Goal: Transaction & Acquisition: Purchase product/service

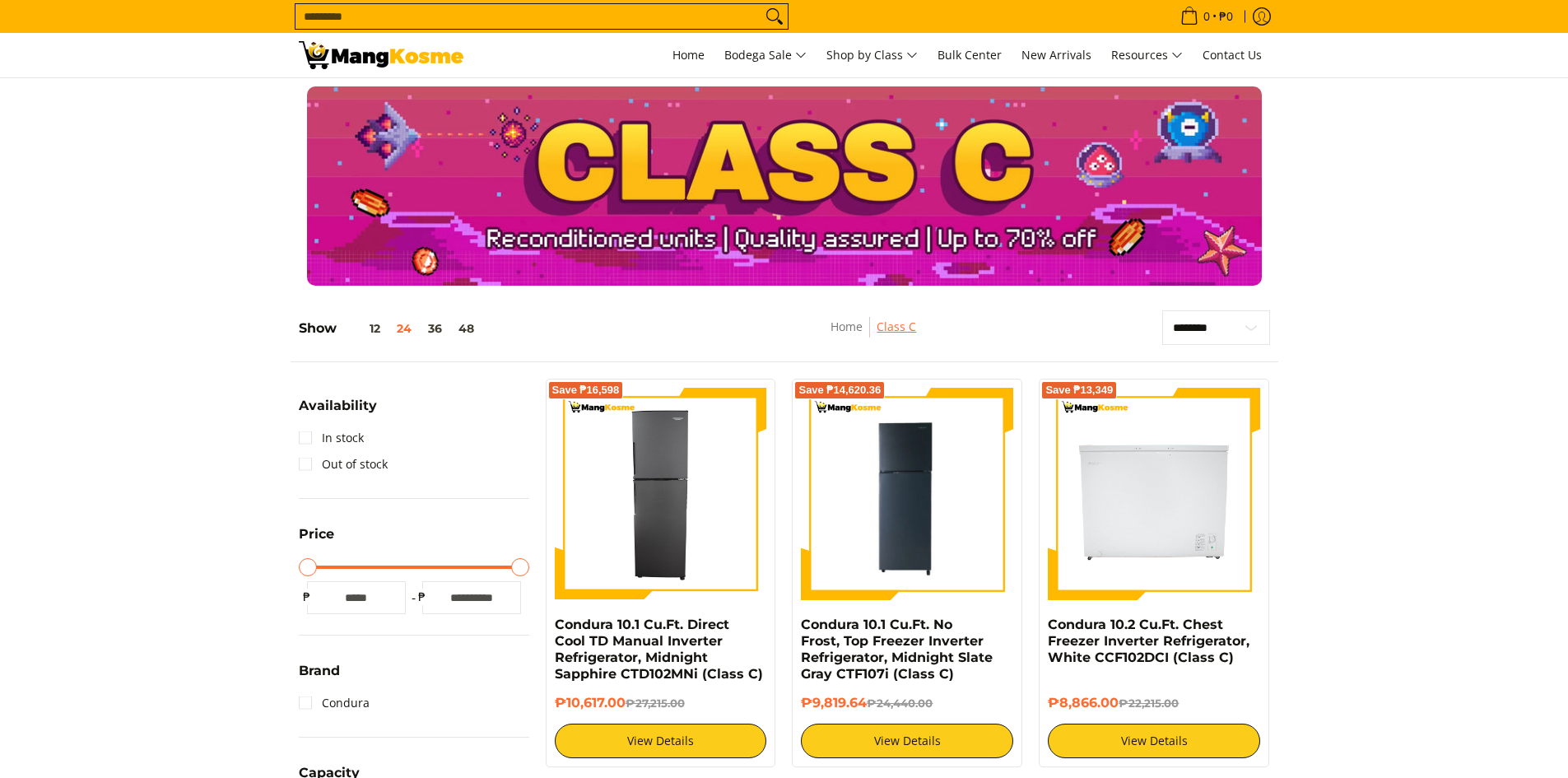
click at [904, 321] on link "Class C" at bounding box center [895, 326] width 39 height 16
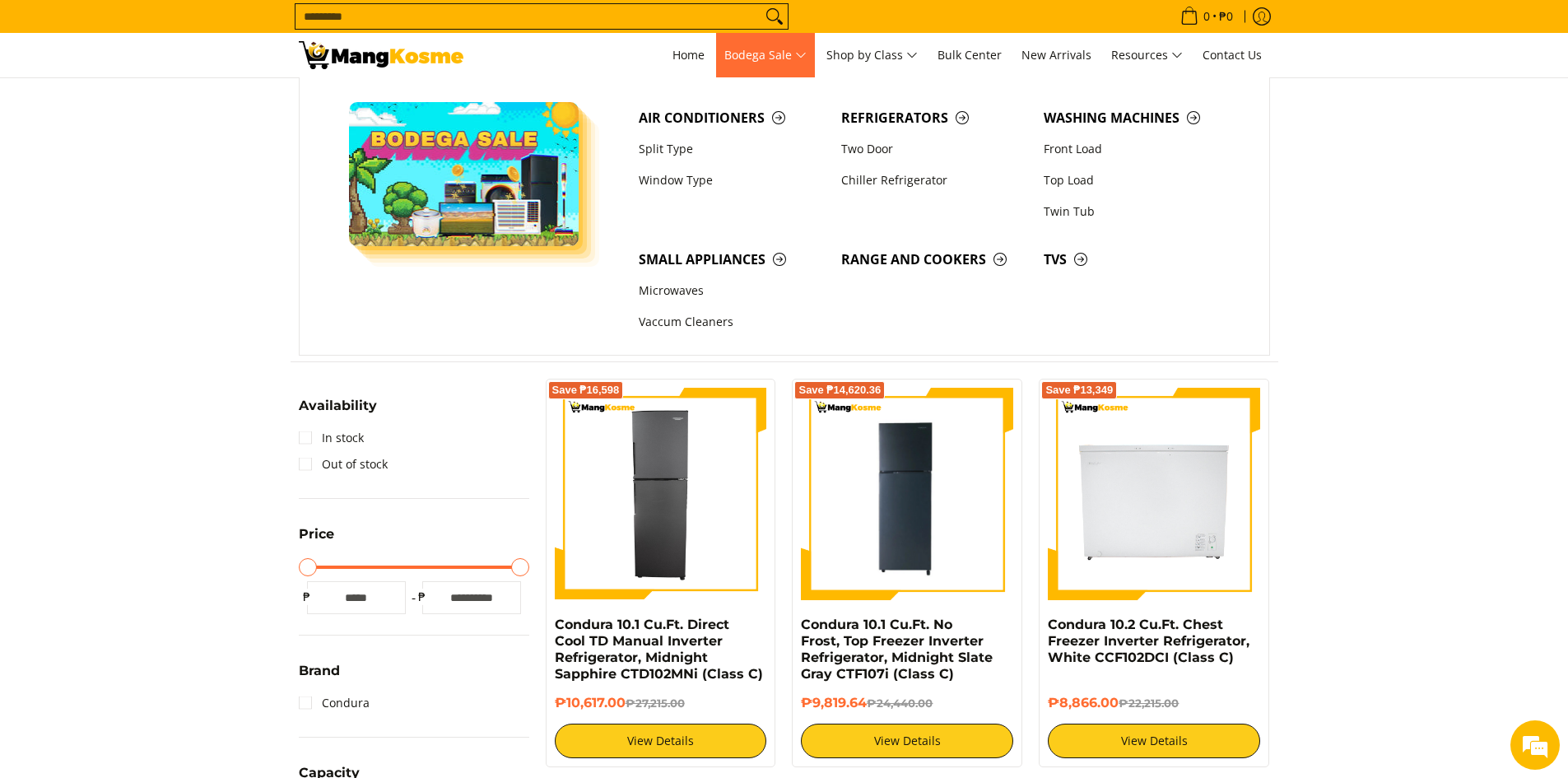
click at [789, 57] on span "Bodega Sale" at bounding box center [765, 55] width 83 height 20
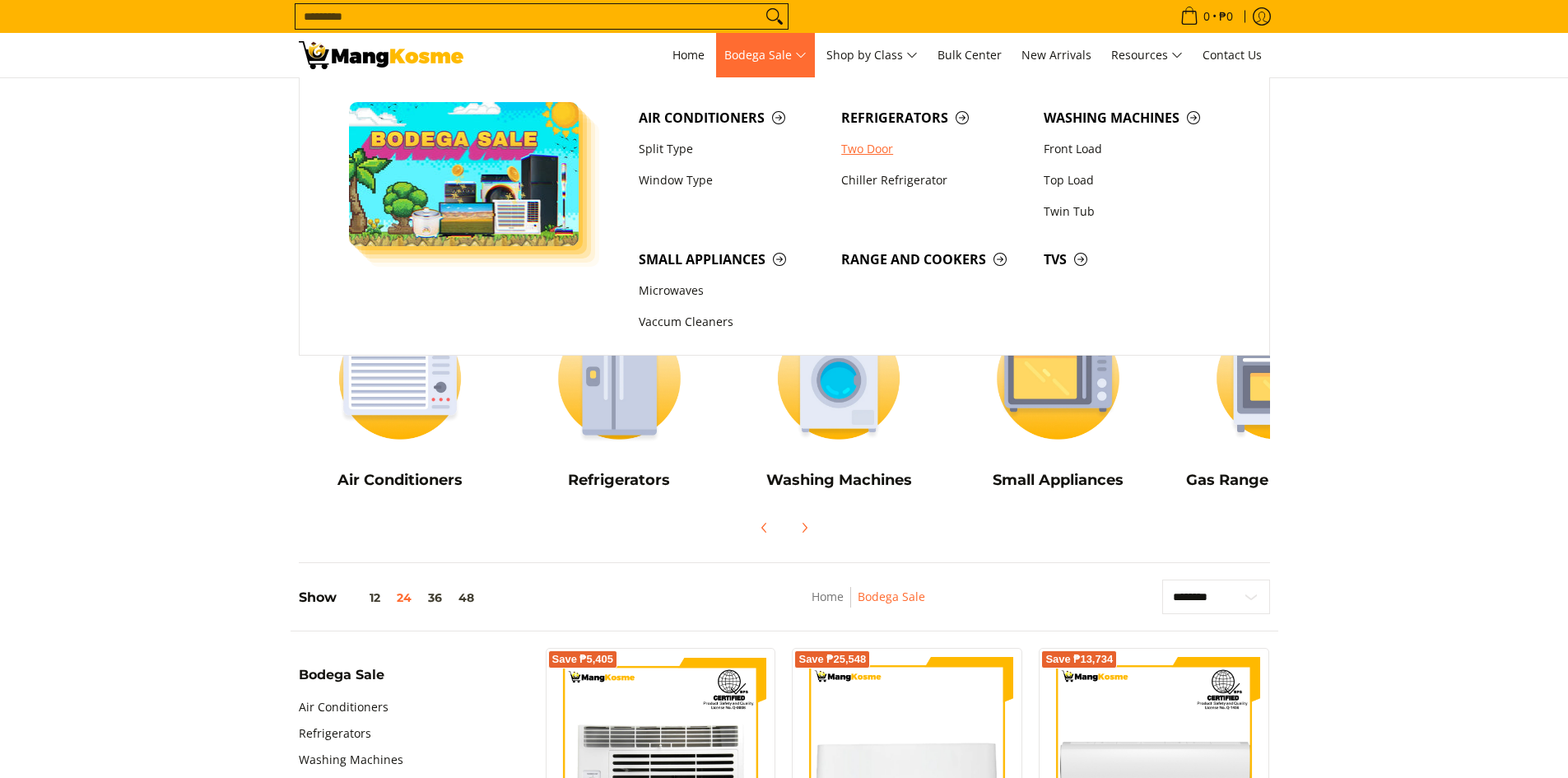
click at [871, 150] on link "Two Door" at bounding box center [934, 149] width 203 height 31
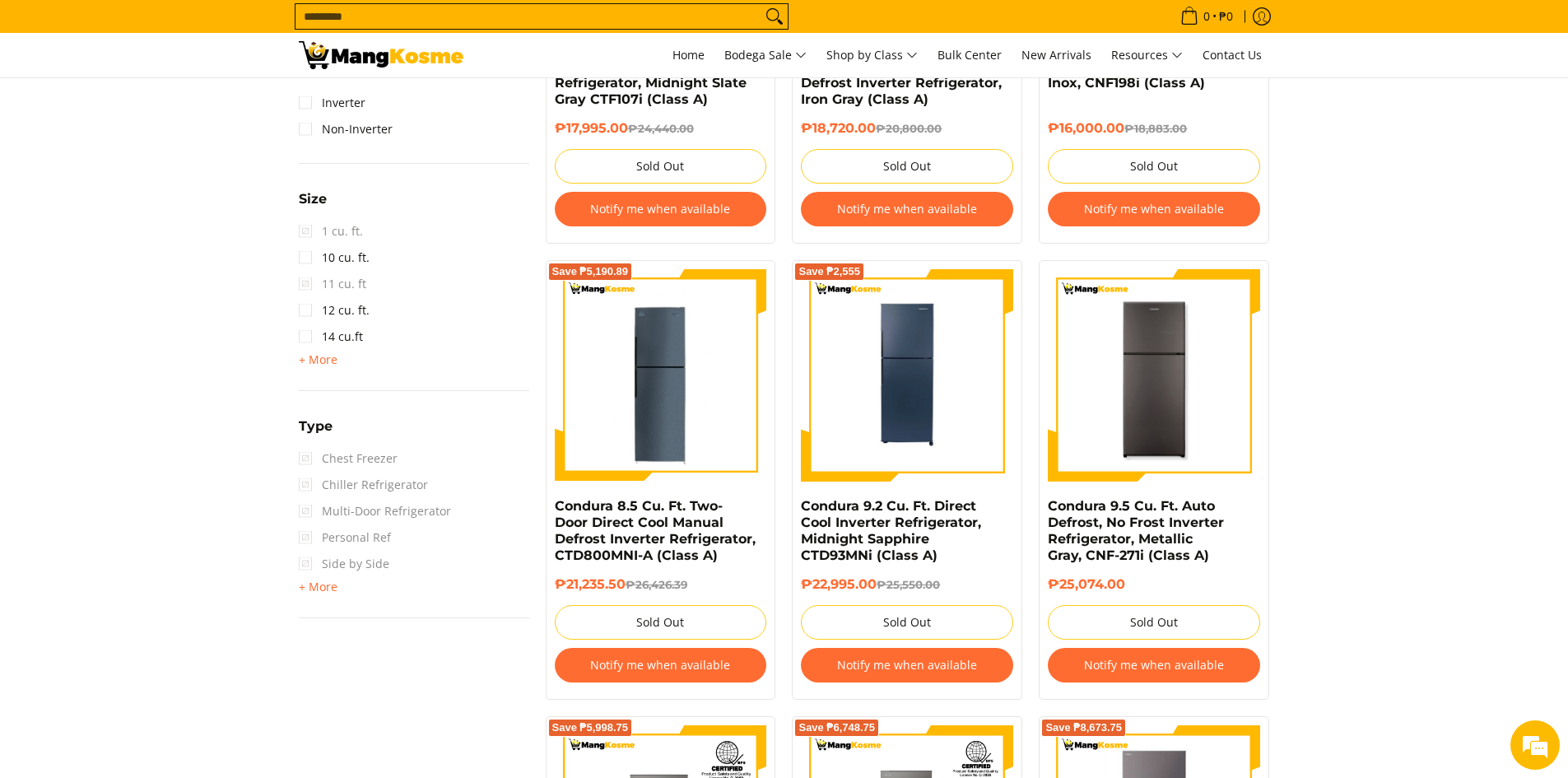
scroll to position [988, 0]
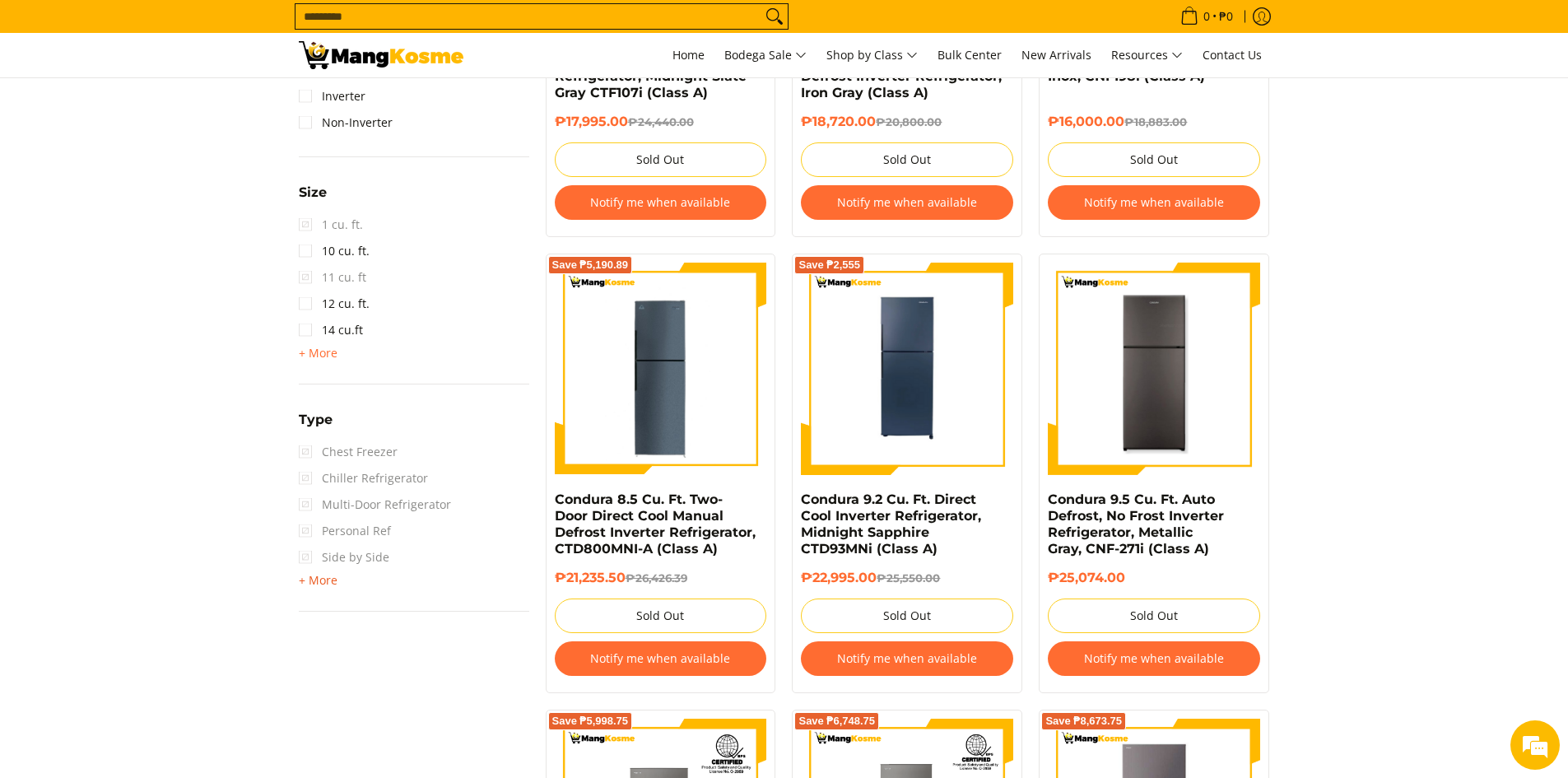
click at [318, 583] on span "+ More" at bounding box center [318, 580] width 39 height 13
click at [307, 557] on span "Side by Side" at bounding box center [344, 557] width 91 height 27
click at [305, 555] on span "Side by Side" at bounding box center [344, 557] width 91 height 27
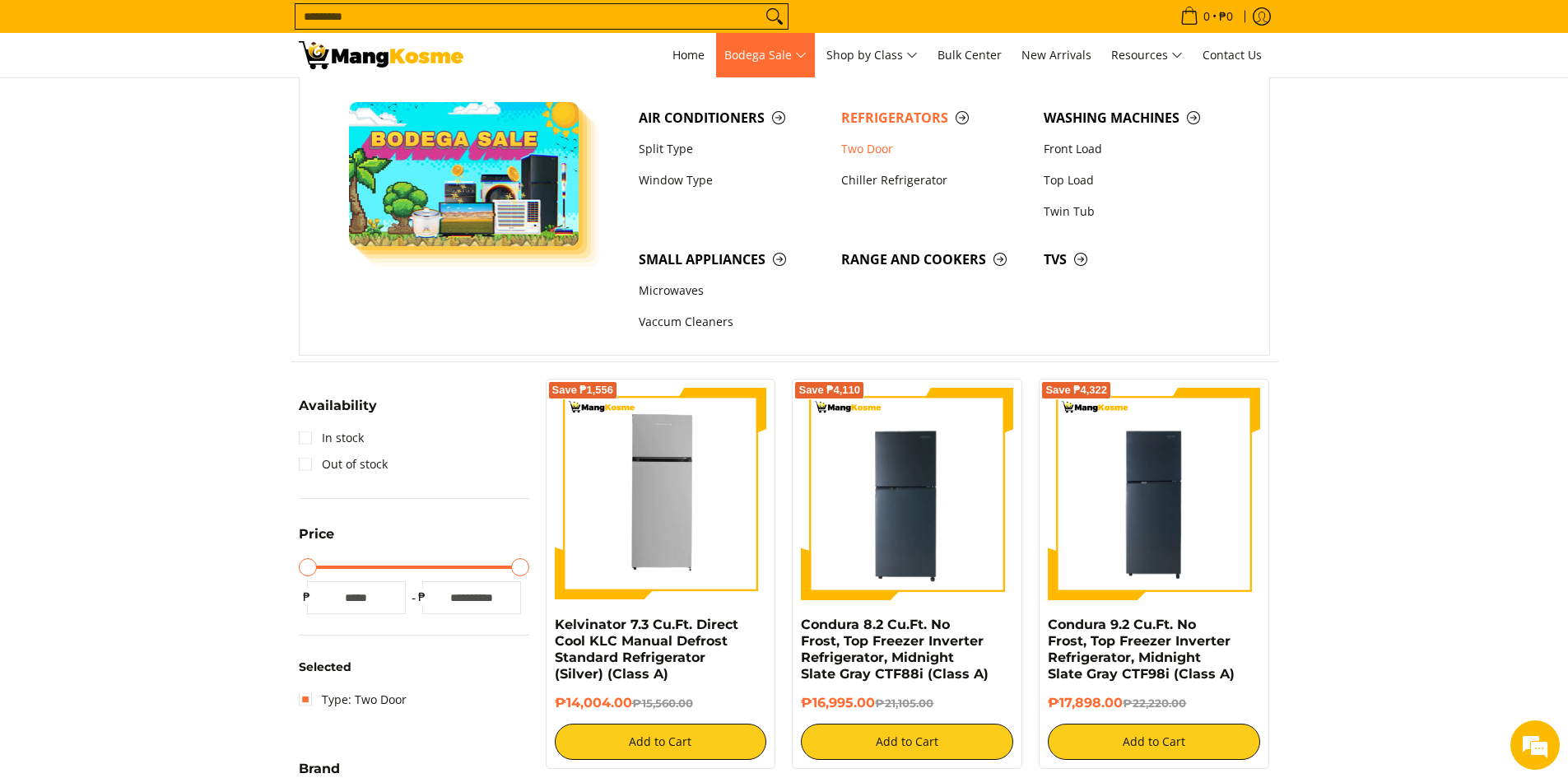
scroll to position [0, 0]
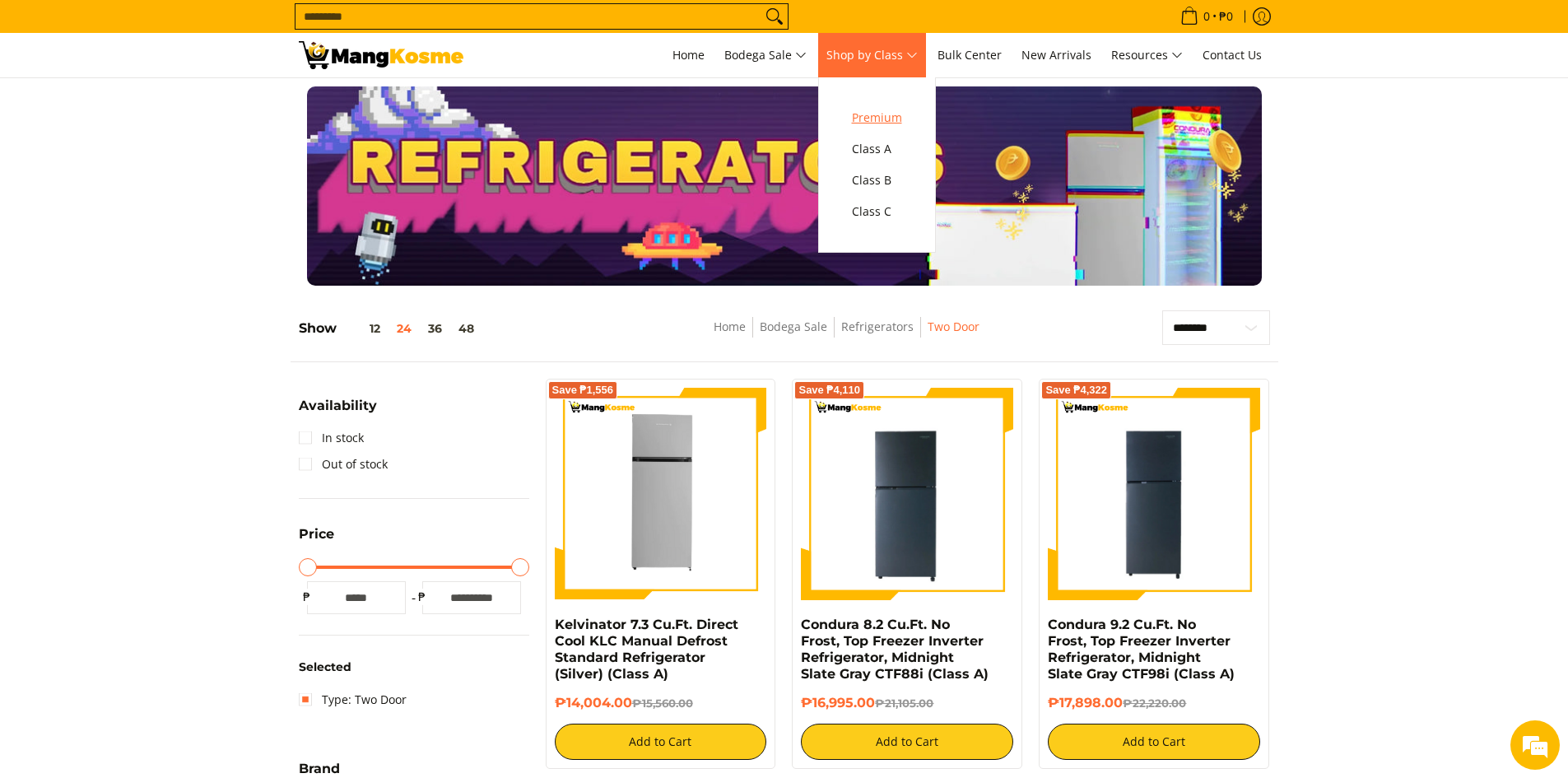
click at [886, 118] on span "Premium" at bounding box center [877, 118] width 50 height 20
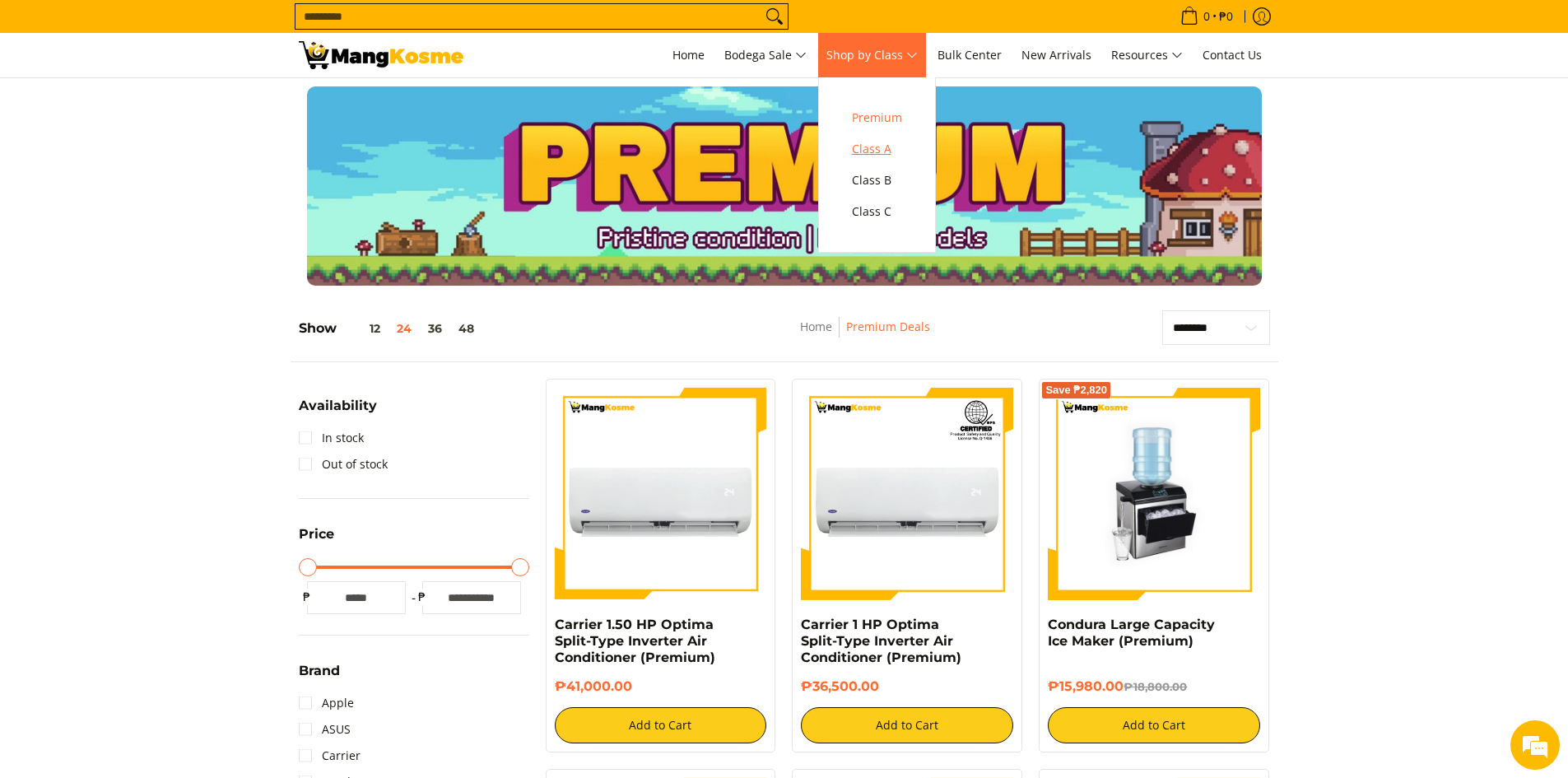
click at [881, 152] on span "Class A" at bounding box center [877, 150] width 50 height 20
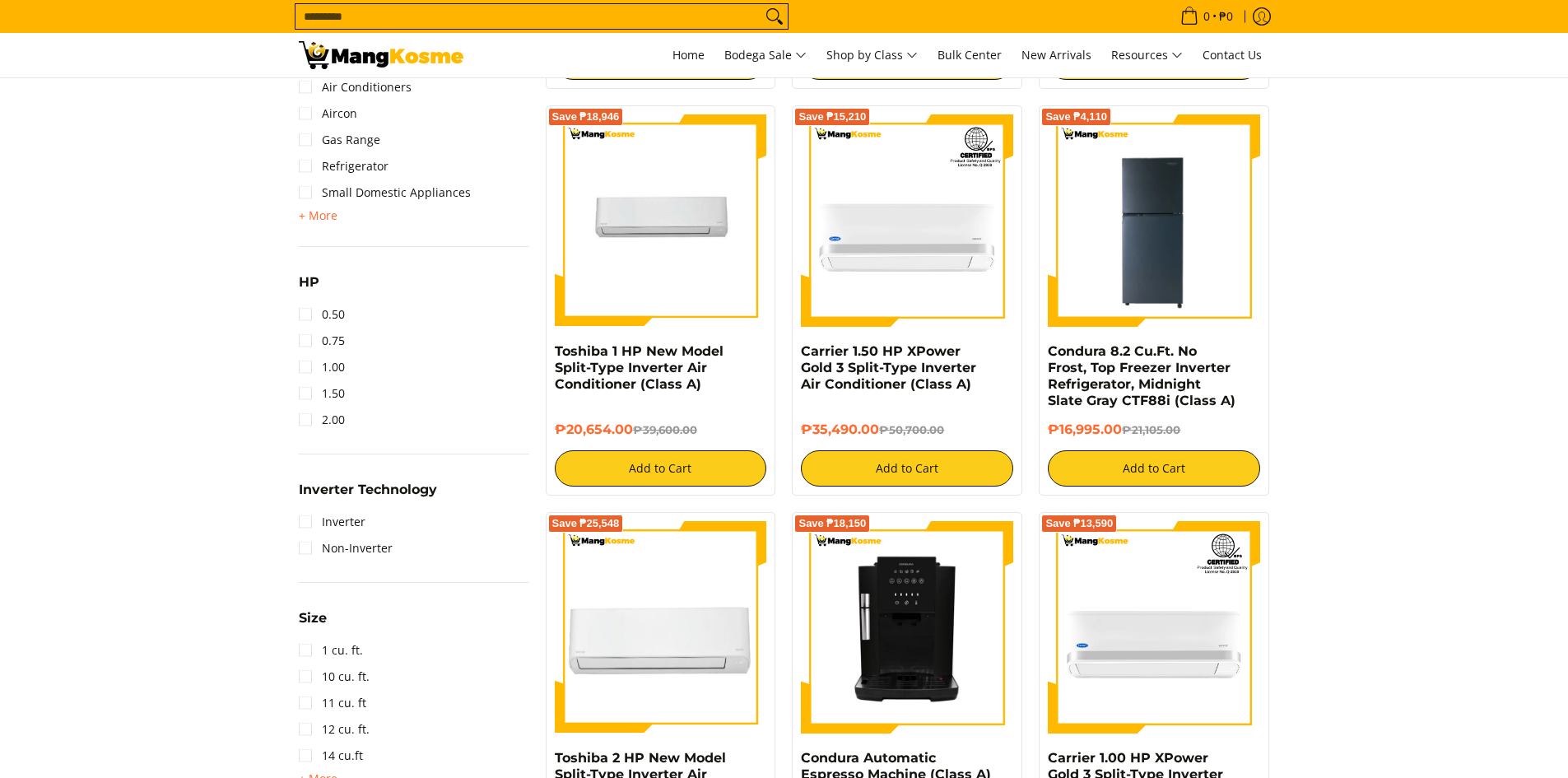
scroll to position [906, 0]
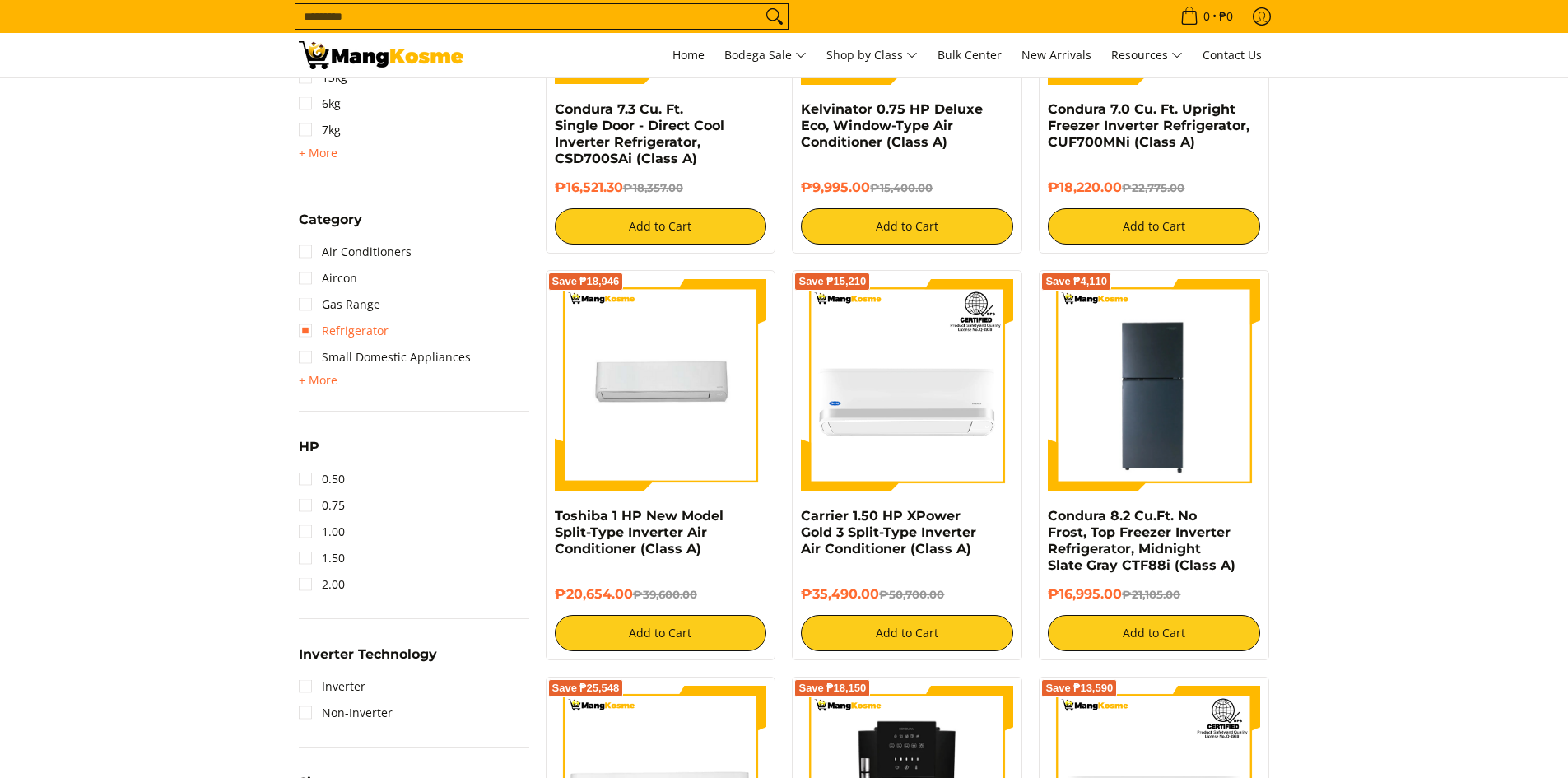
click at [342, 332] on link "Refrigerator" at bounding box center [344, 330] width 90 height 27
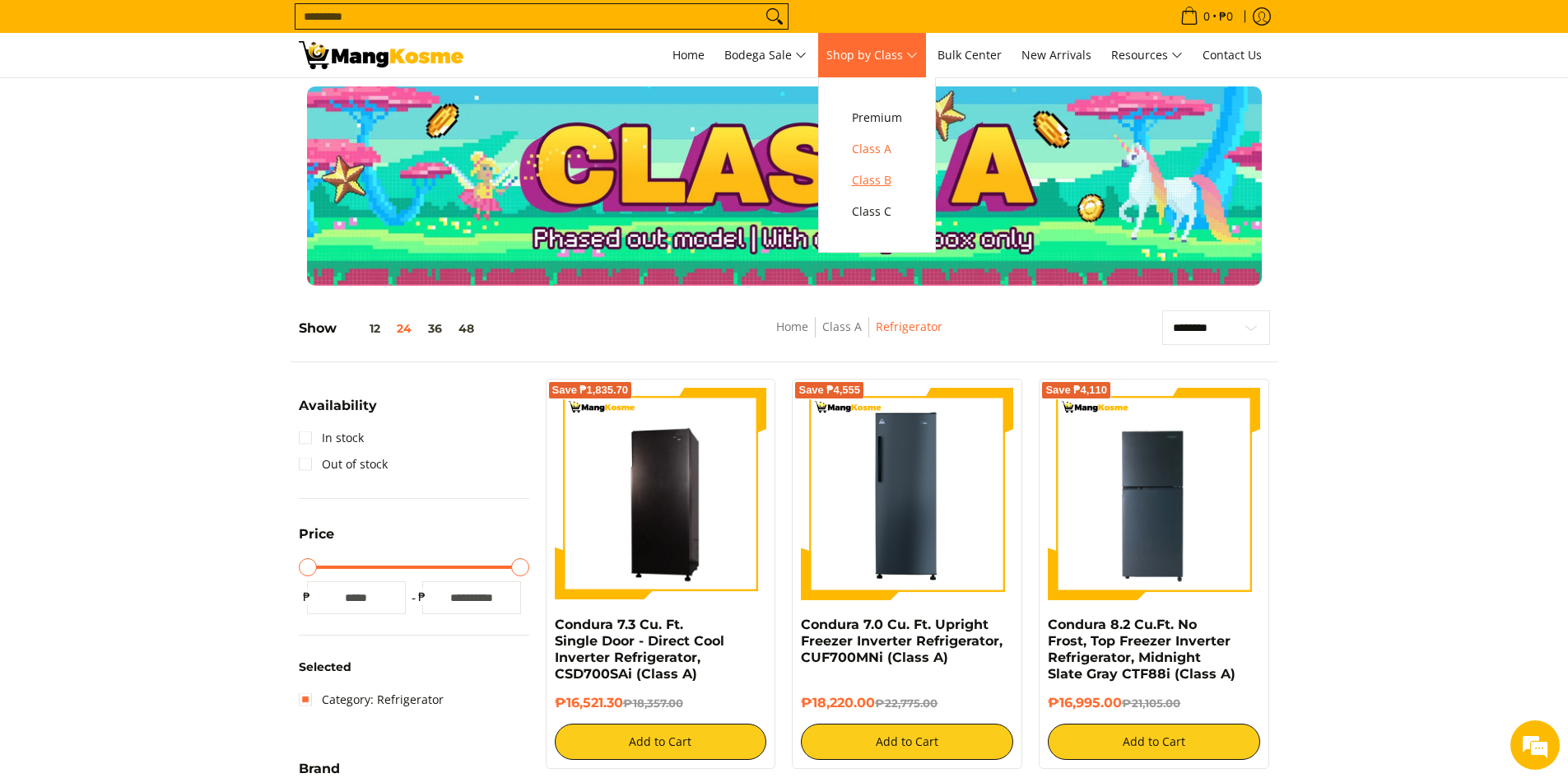
click at [868, 186] on span "Class B" at bounding box center [877, 181] width 50 height 20
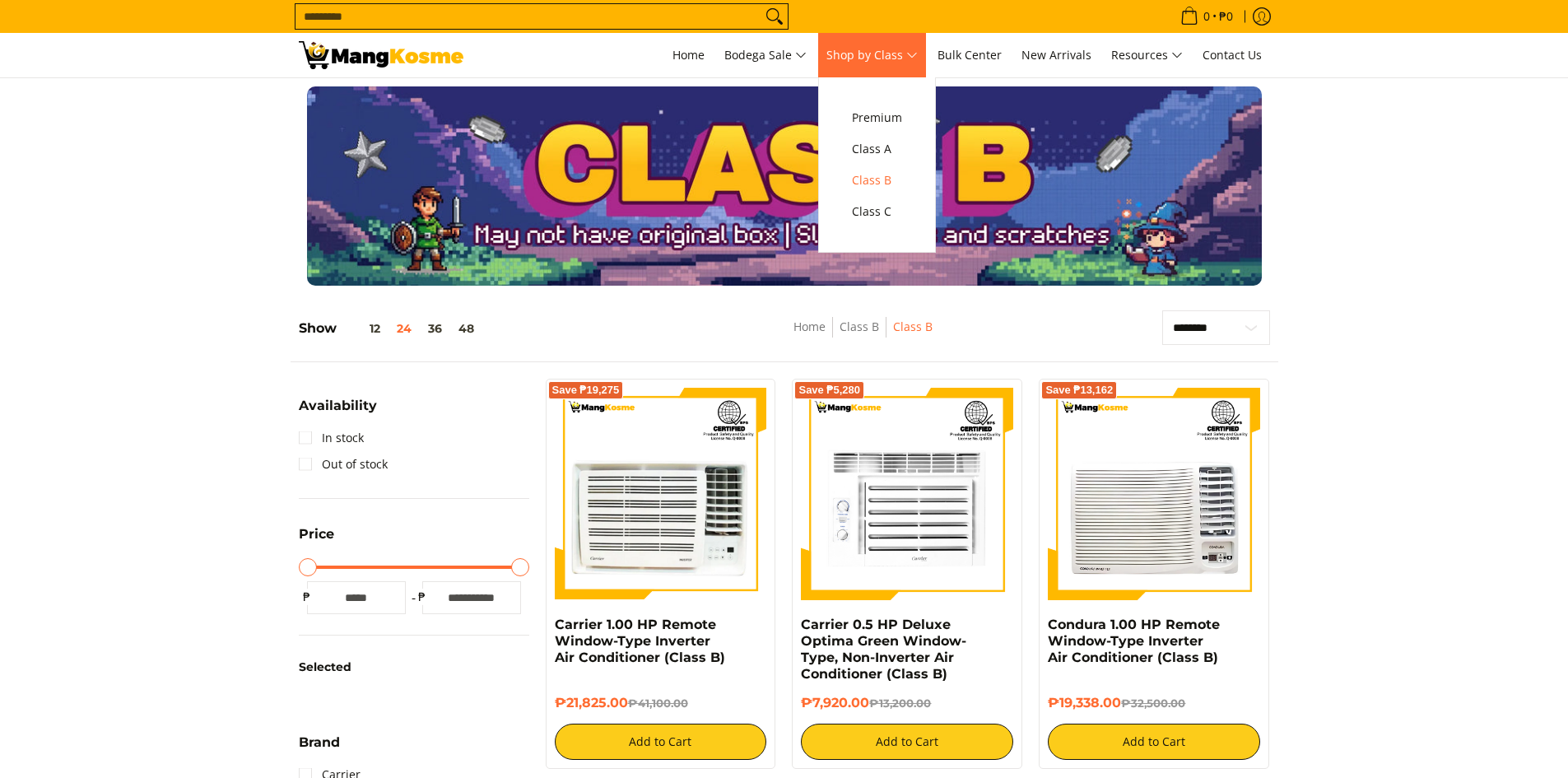
click at [886, 50] on span "Shop by Class" at bounding box center [873, 55] width 92 height 20
click at [886, 212] on span "Class C" at bounding box center [877, 212] width 50 height 20
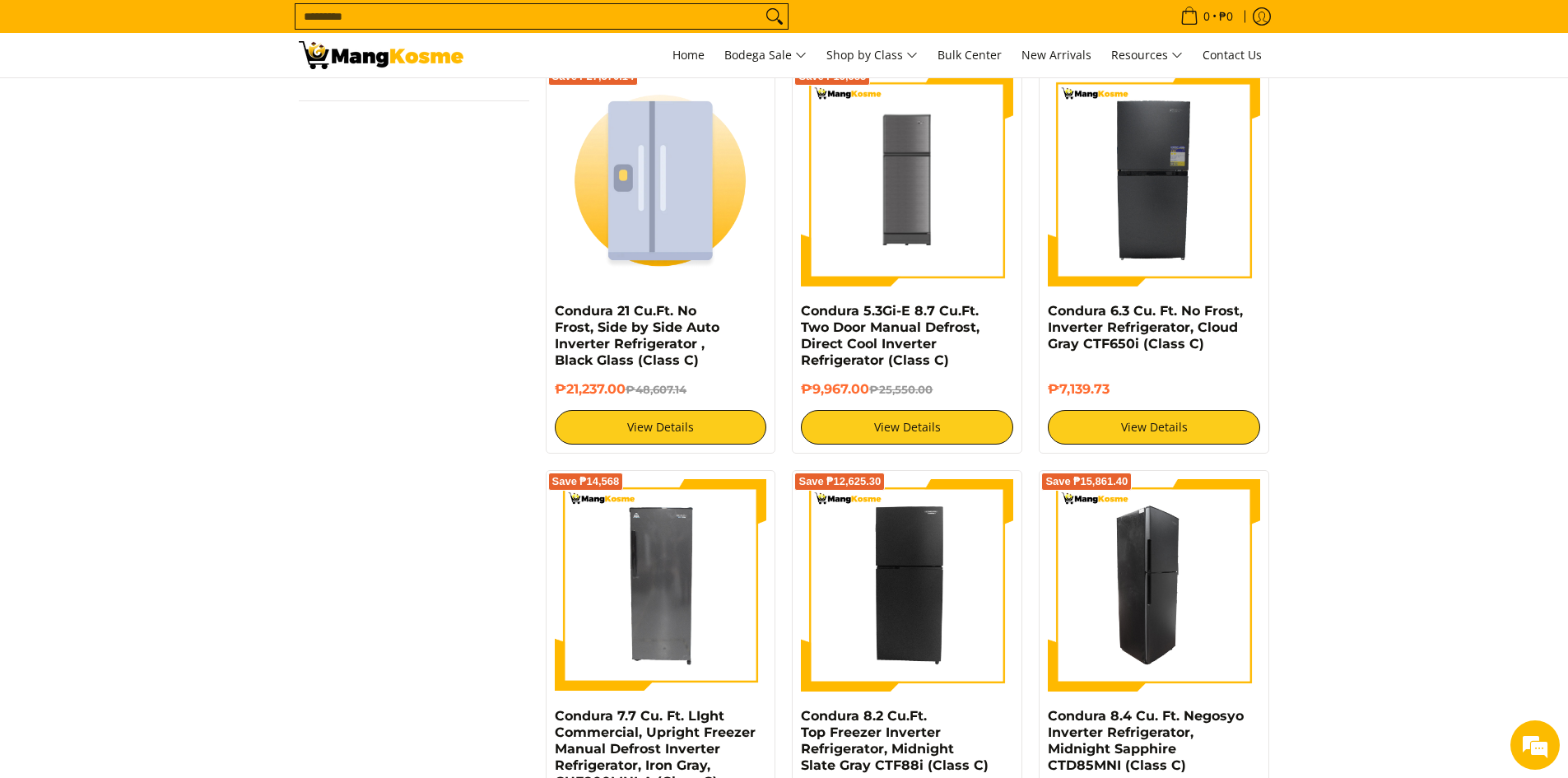
scroll to position [1317, 0]
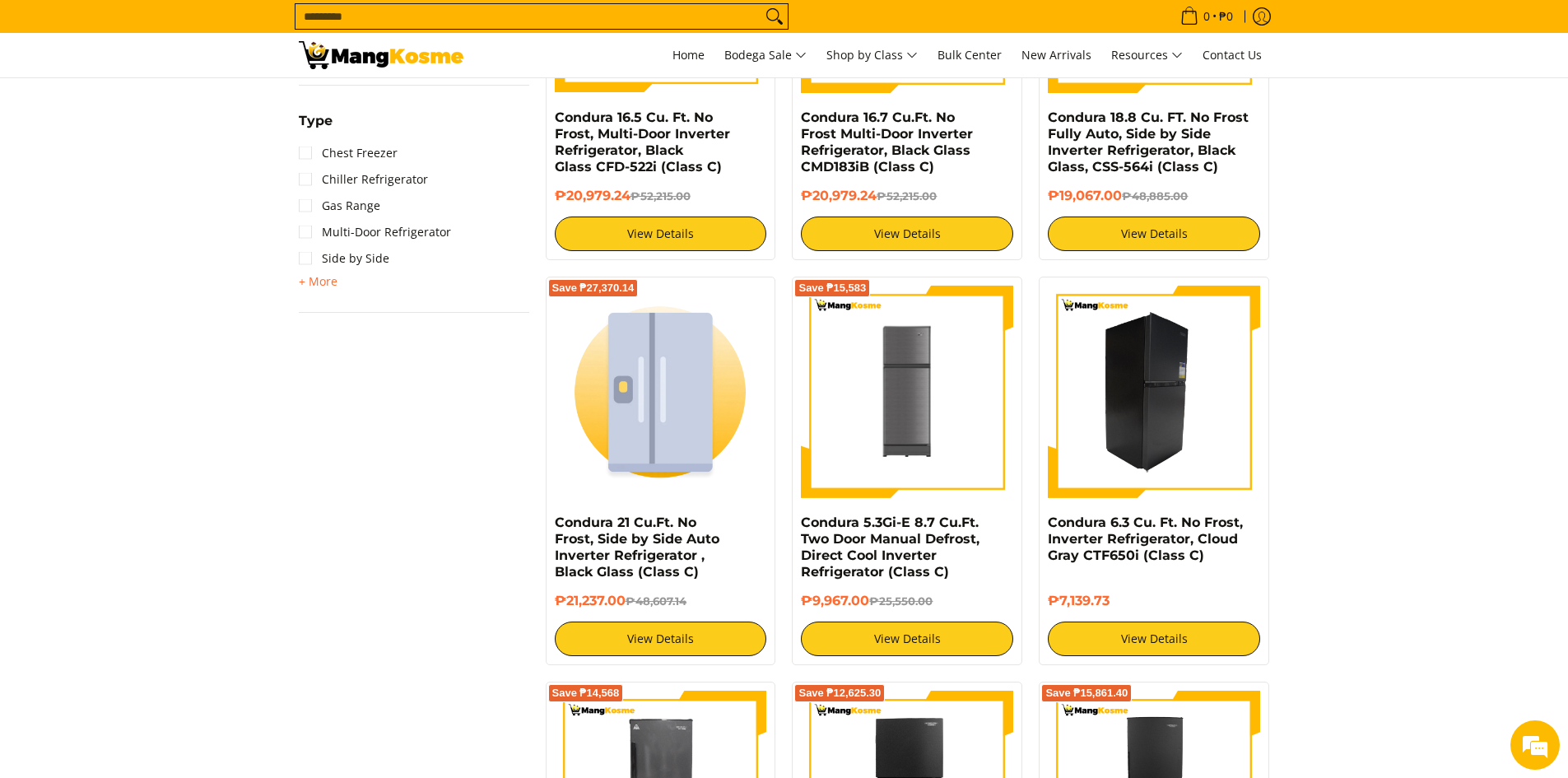
click at [1156, 360] on img at bounding box center [1153, 391] width 212 height 212
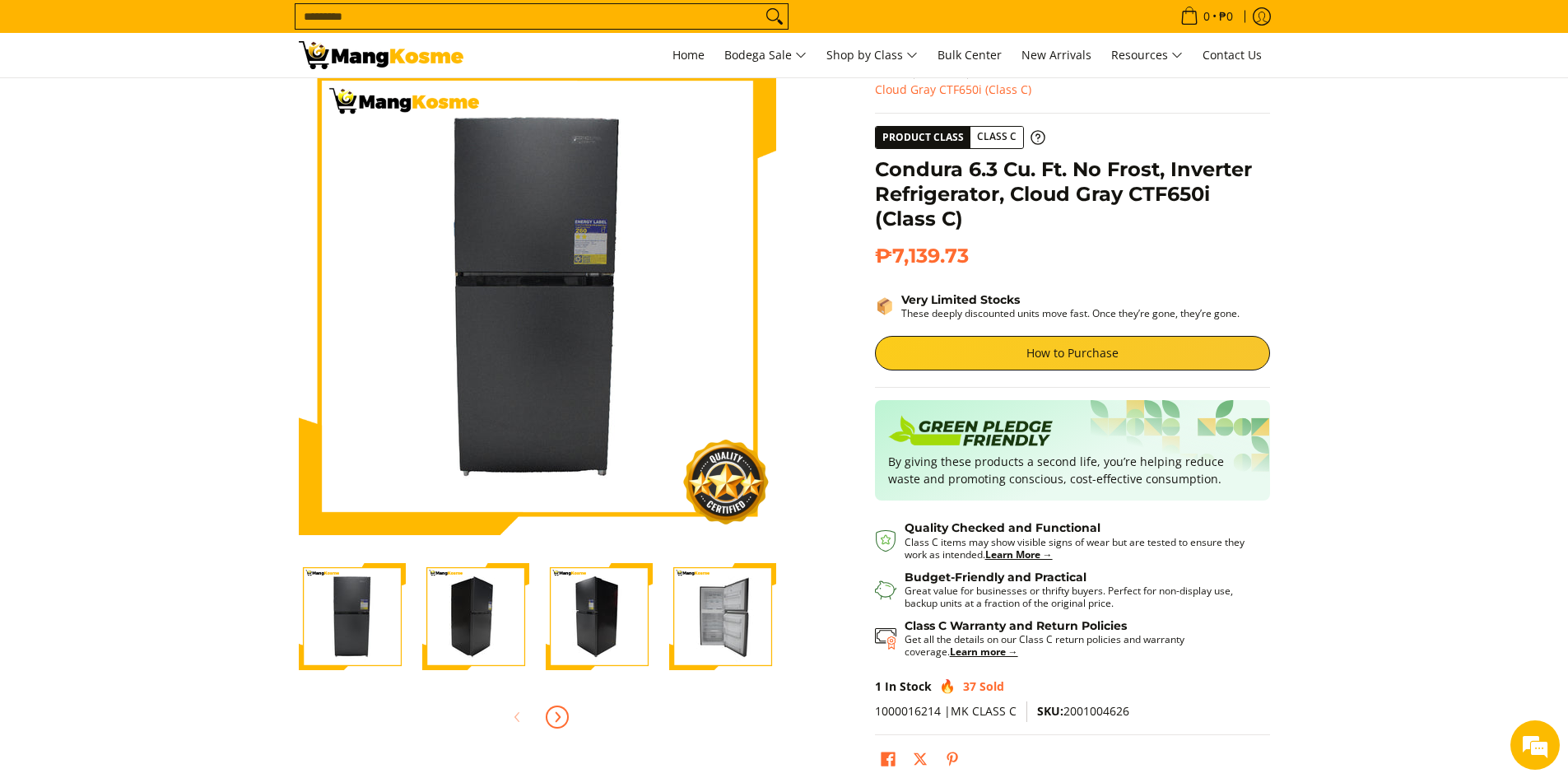
scroll to position [83, 0]
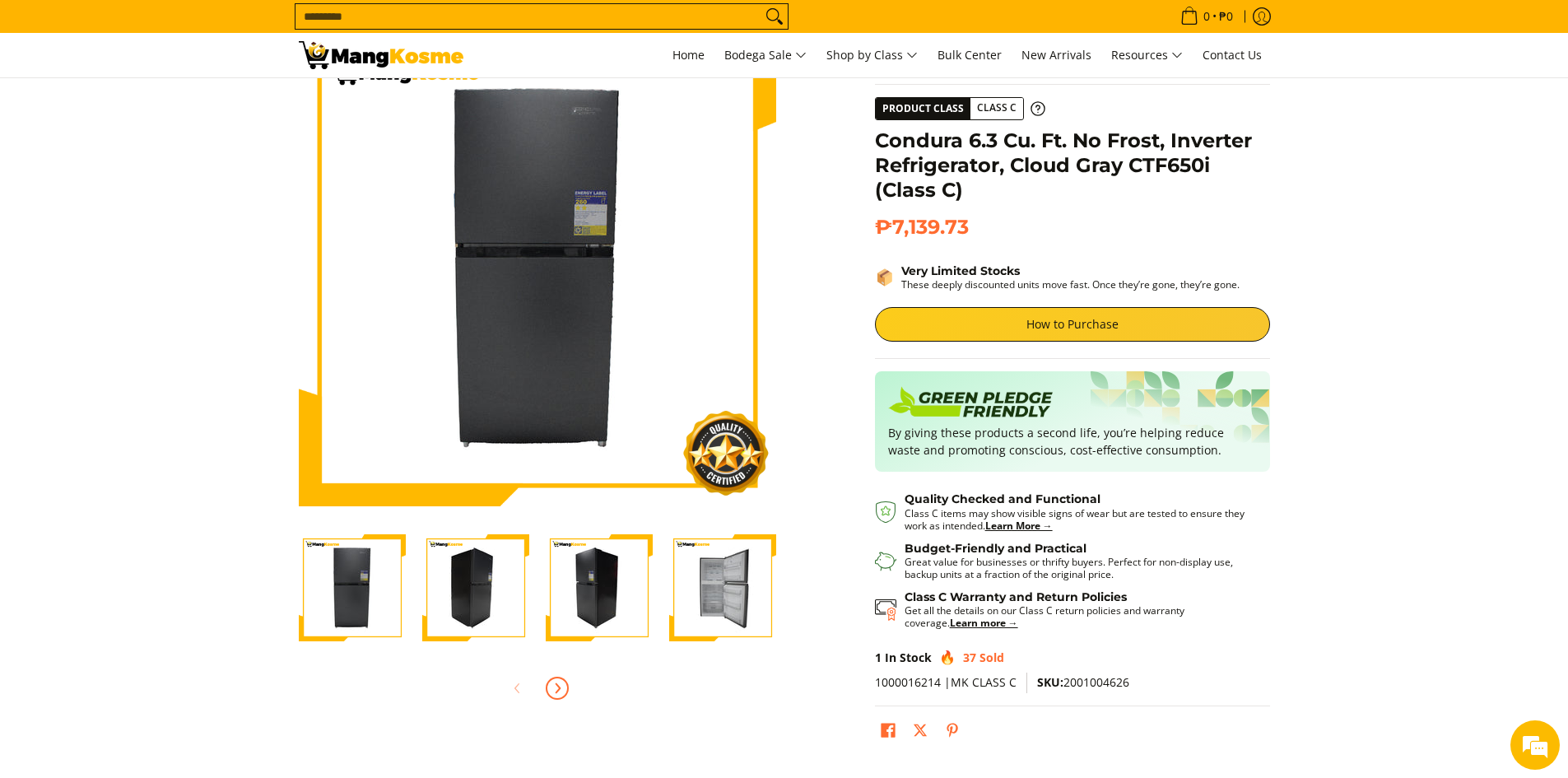
click at [562, 692] on icon "Next" at bounding box center [557, 688] width 13 height 13
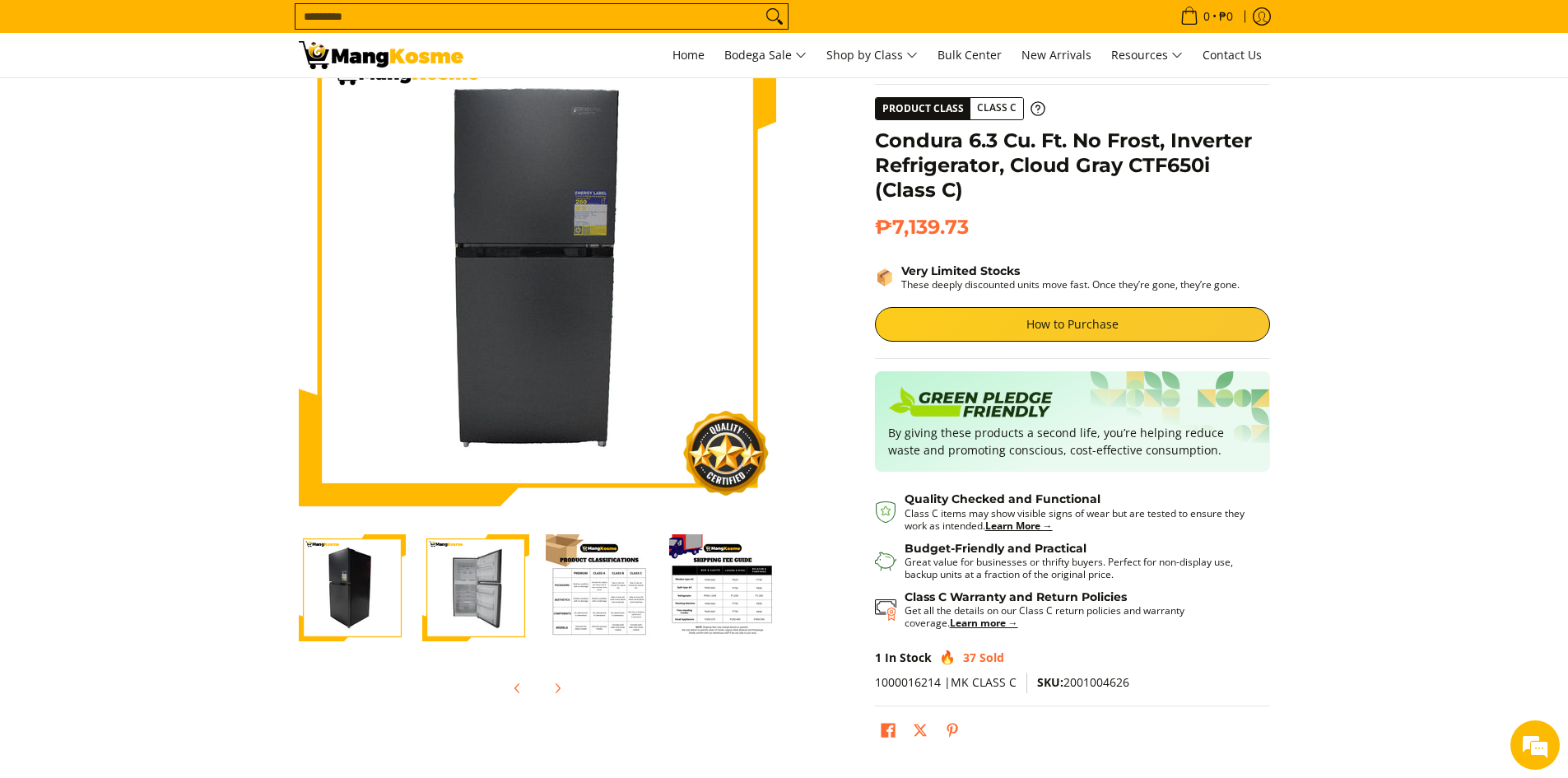
click at [562, 691] on div at bounding box center [538, 687] width 477 height 36
click at [563, 613] on img "Condura 6.3 Cu. Ft. No Frost, Inverter Refrigerator, Cloud Gray CTF650i (Class …" at bounding box center [599, 587] width 107 height 107
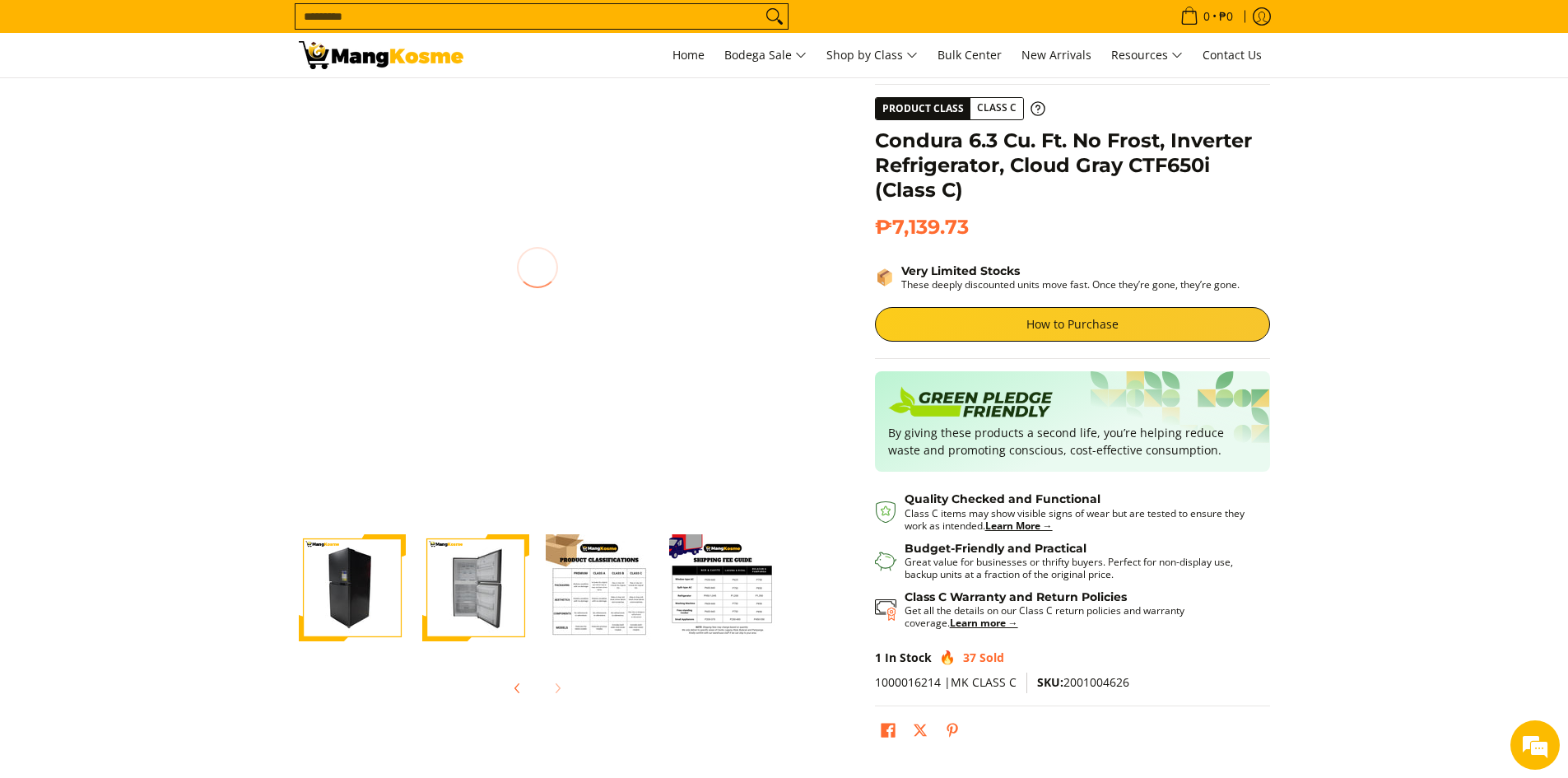
drag, startPoint x: 573, startPoint y: 356, endPoint x: 471, endPoint y: 340, distance: 103.2
click at [471, 340] on img at bounding box center [538, 267] width 477 height 477
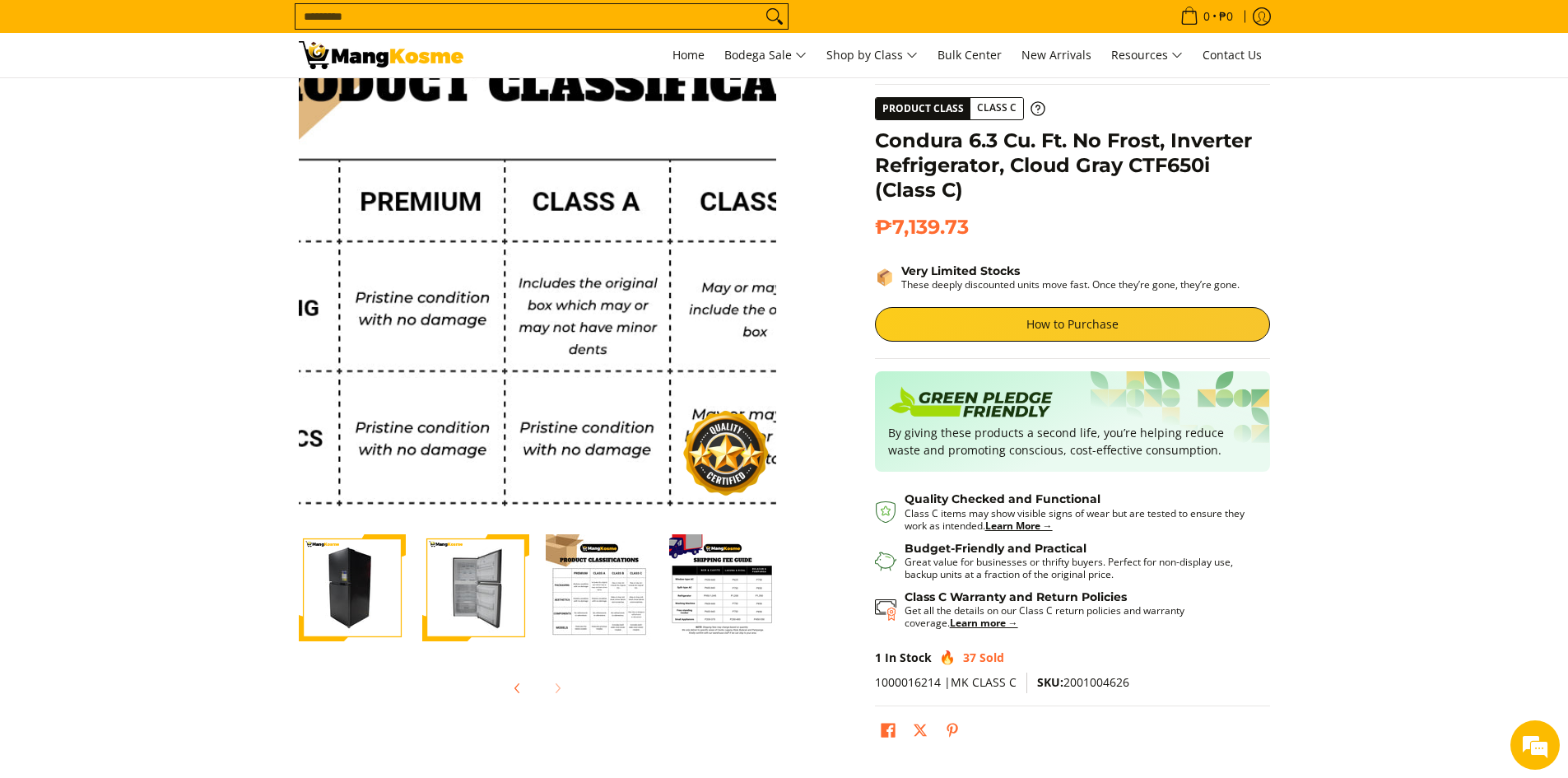
drag, startPoint x: 471, startPoint y: 340, endPoint x: 513, endPoint y: 236, distance: 112.2
click at [513, 236] on img at bounding box center [538, 267] width 477 height 477
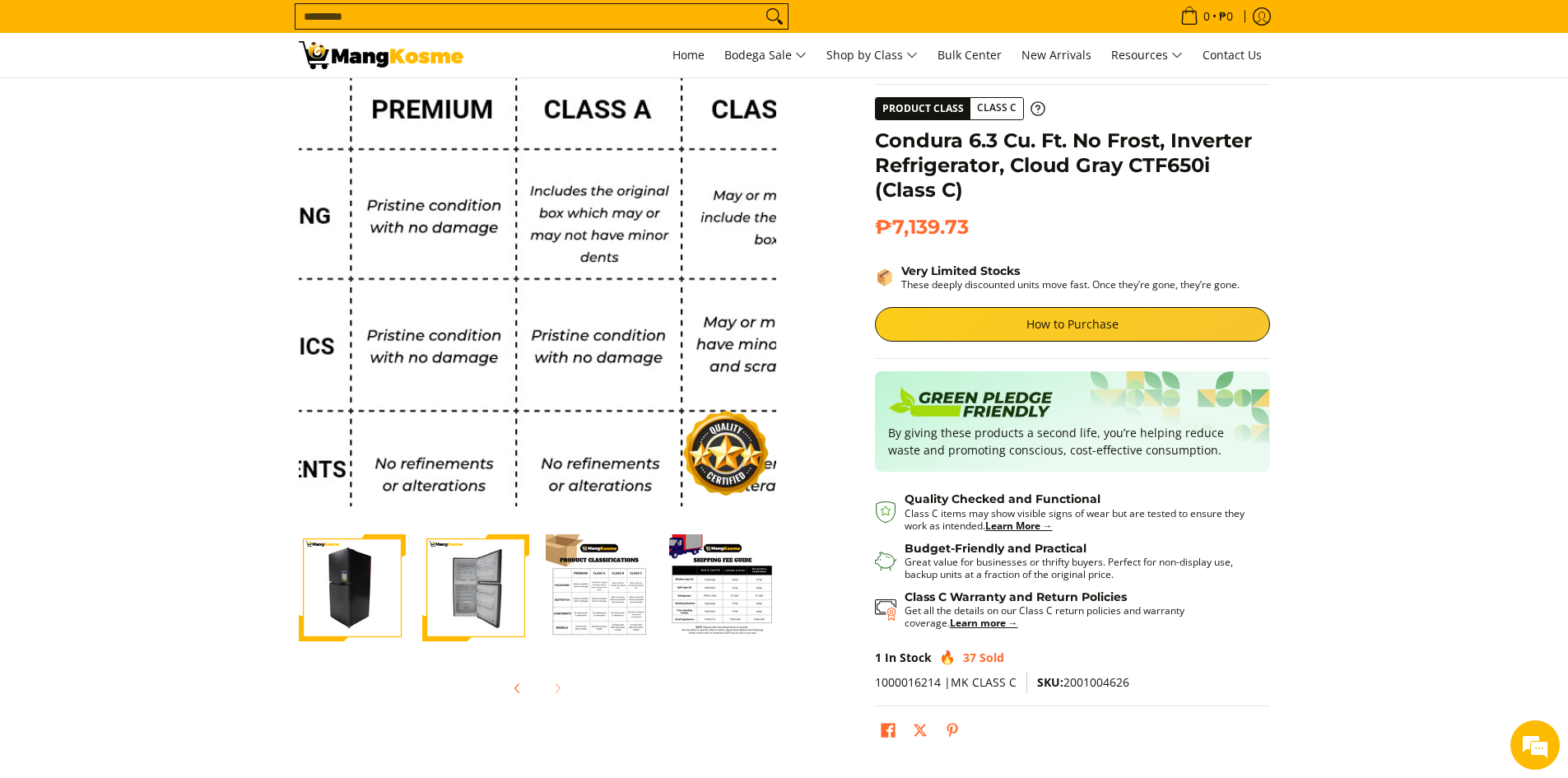
click at [507, 282] on img at bounding box center [538, 267] width 477 height 477
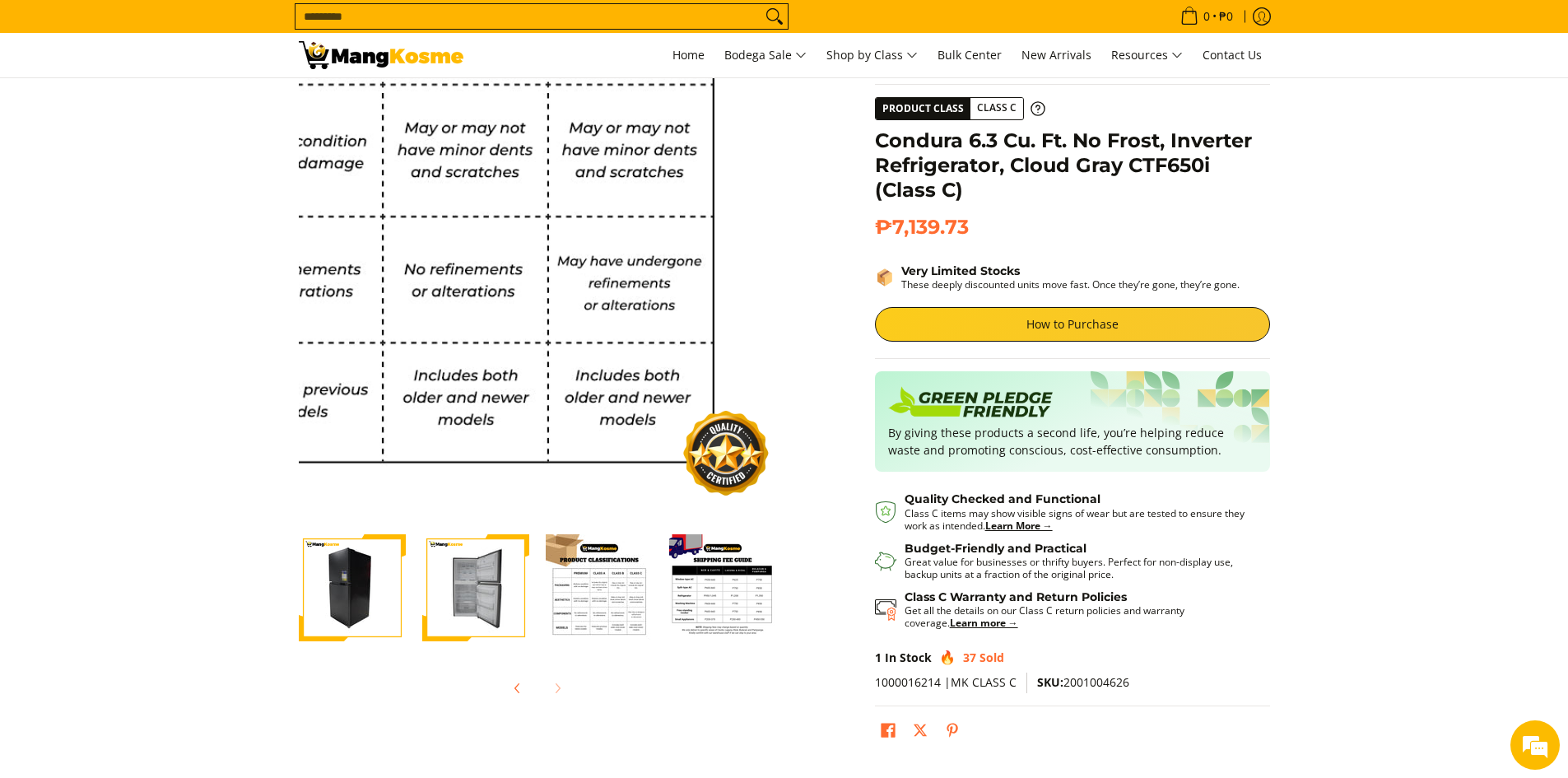
click at [688, 379] on img at bounding box center [538, 267] width 477 height 477
